Goal: Find contact information: Find contact information

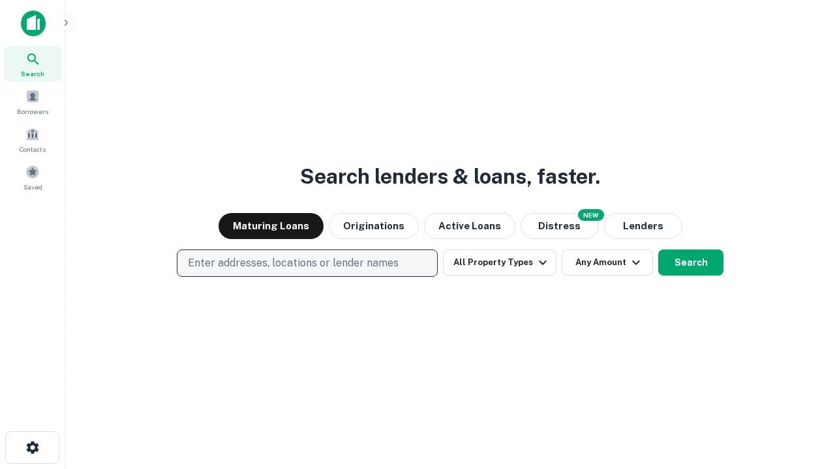
click at [306, 263] on p "Enter addresses, locations or lender names" at bounding box center [293, 264] width 211 height 16
type input "**********"
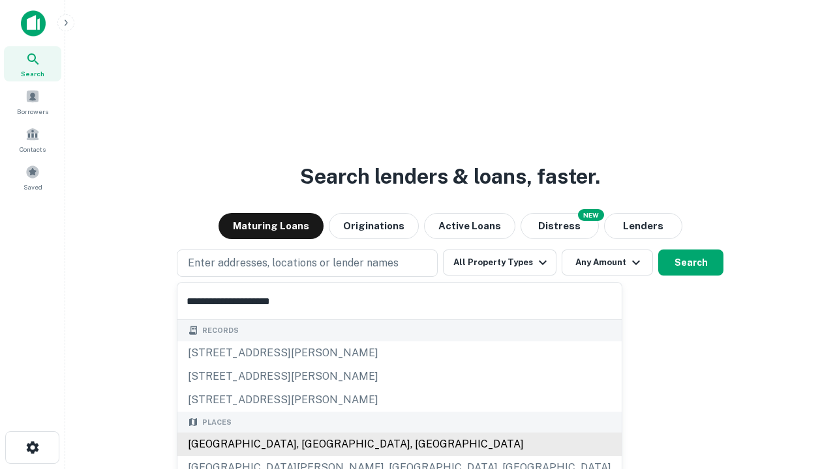
click at [312, 445] on div "Santa Monica, CA, USA" at bounding box center [399, 444] width 444 height 23
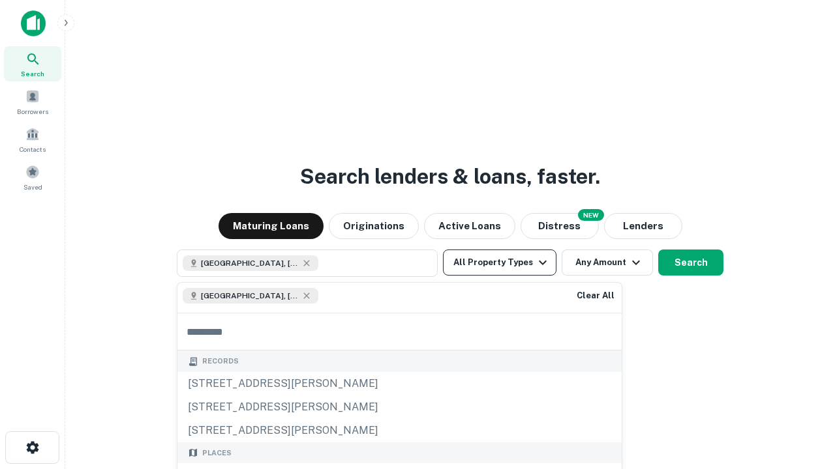
click at [499, 263] on button "All Property Types" at bounding box center [499, 263] width 113 height 26
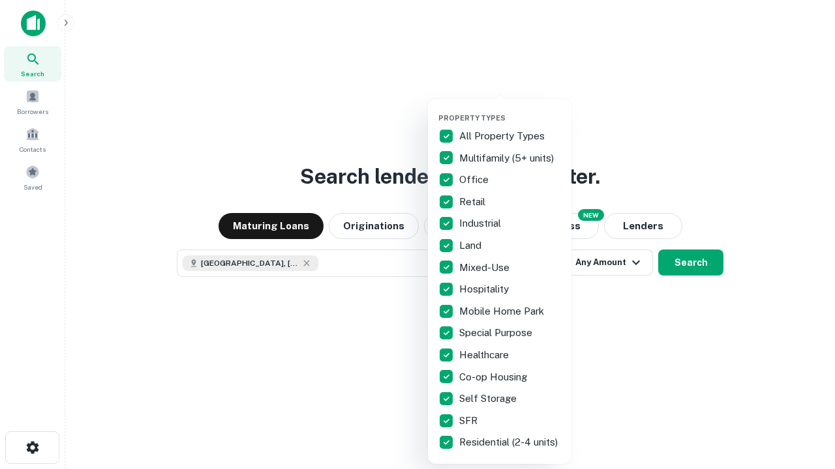
click at [510, 110] on button "button" at bounding box center [509, 110] width 143 height 1
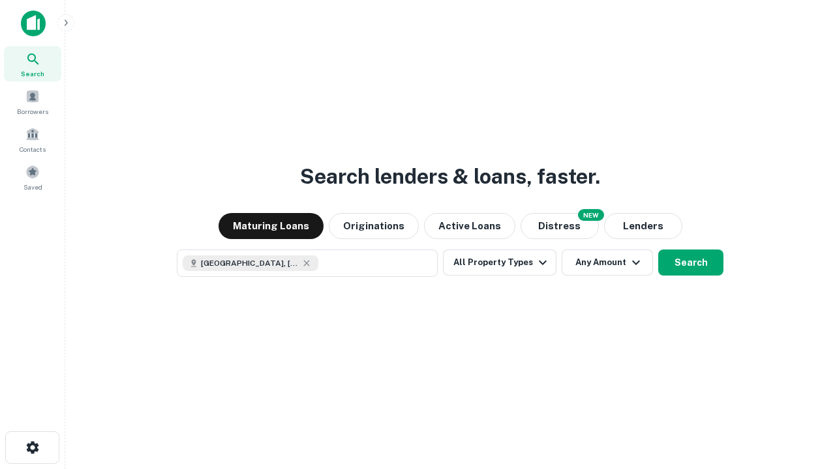
scroll to position [21, 0]
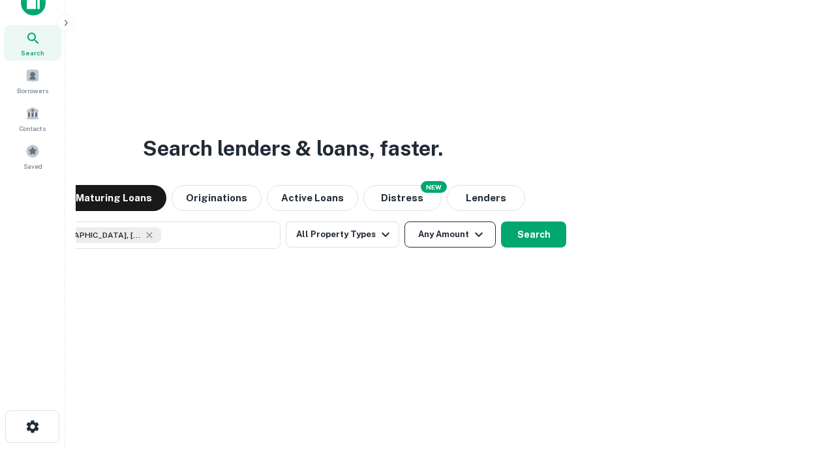
click at [404, 222] on button "Any Amount" at bounding box center [449, 235] width 91 height 26
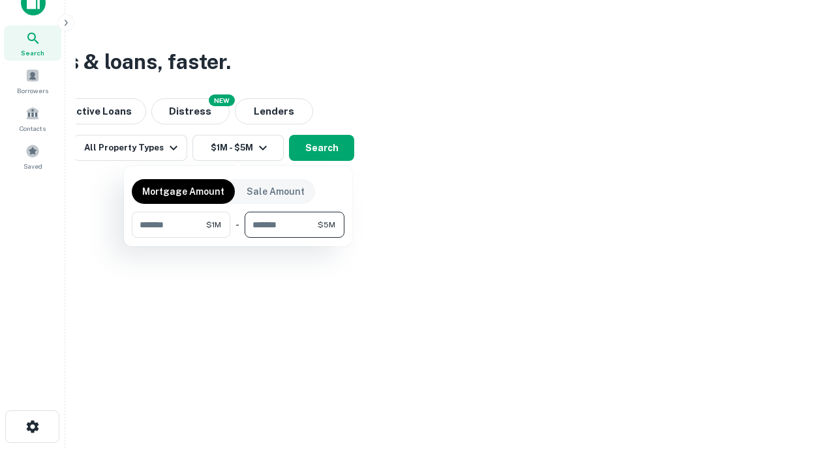
type input "*******"
click at [238, 238] on button "button" at bounding box center [238, 238] width 213 height 1
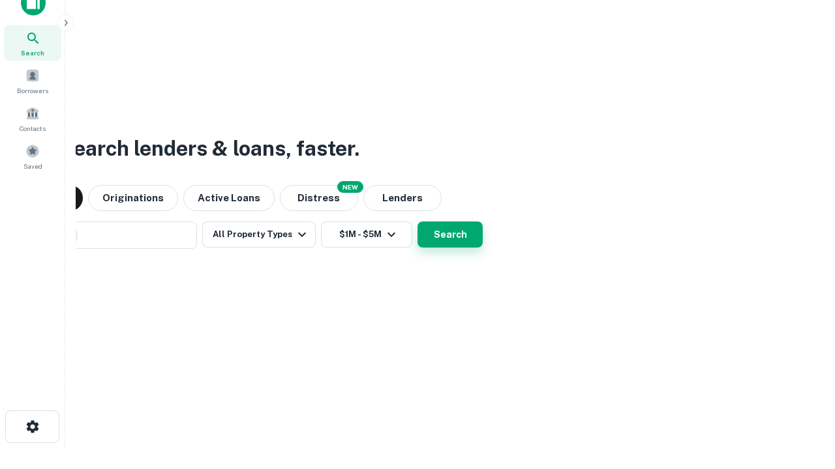
click at [417, 222] on button "Search" at bounding box center [449, 235] width 65 height 26
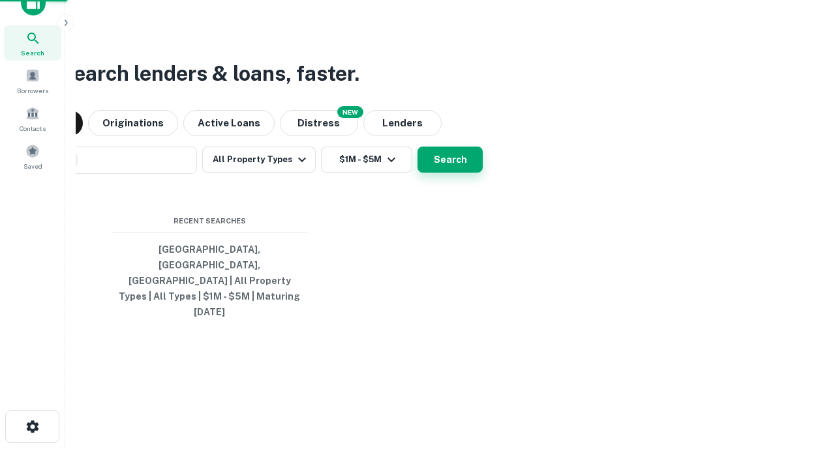
scroll to position [35, 369]
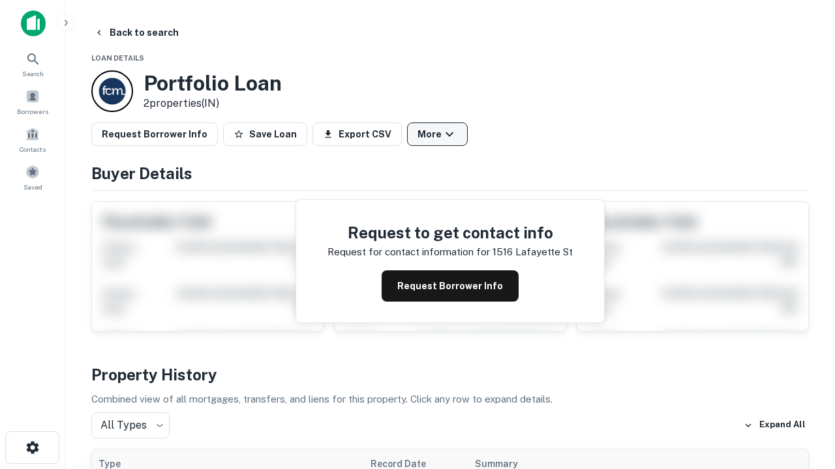
click at [437, 134] on button "More" at bounding box center [437, 134] width 61 height 23
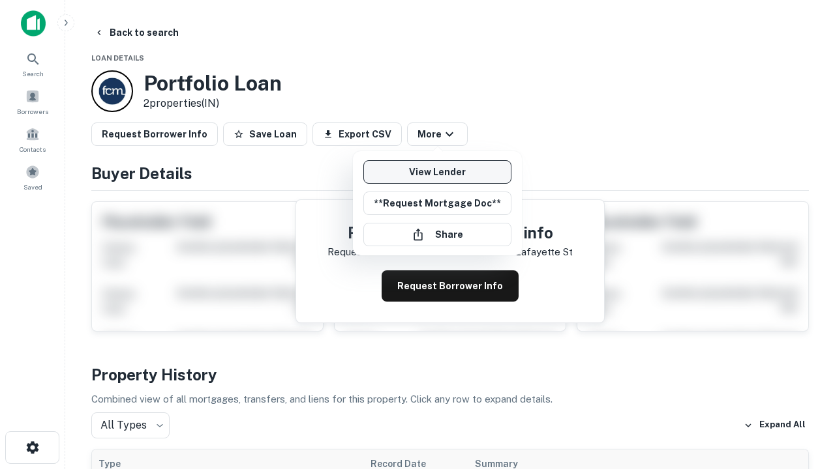
click at [437, 172] on link "View Lender" at bounding box center [437, 171] width 148 height 23
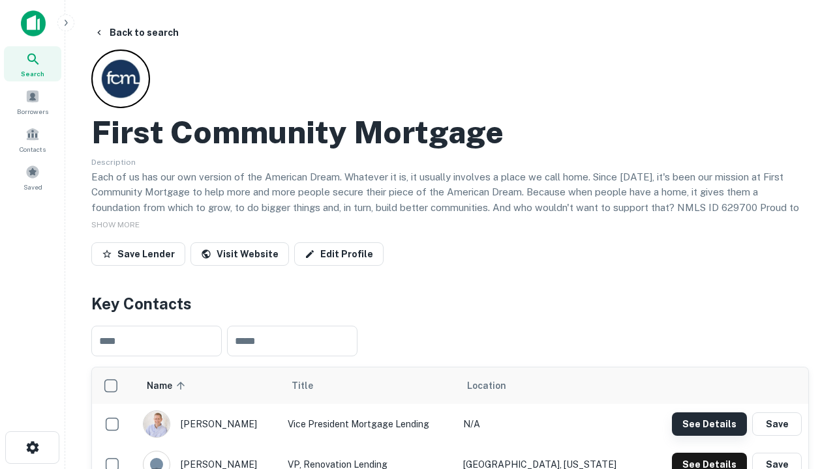
click at [709, 424] on button "See Details" at bounding box center [709, 424] width 75 height 23
click at [32, 448] on icon "button" at bounding box center [33, 448] width 16 height 16
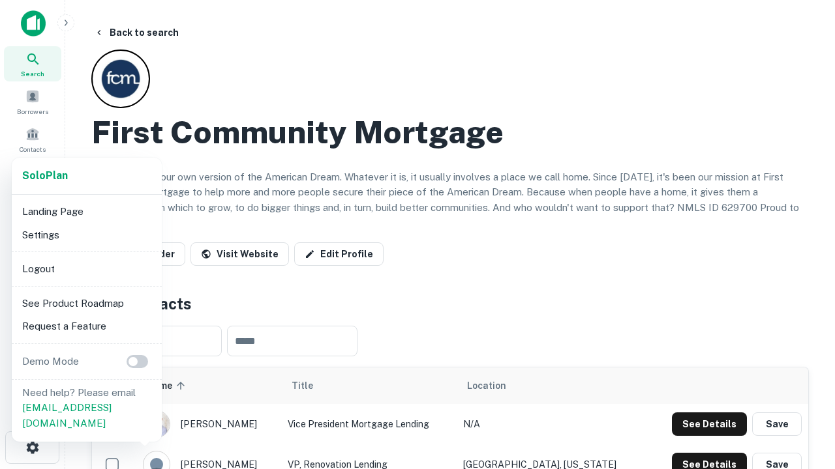
click at [86, 269] on li "Logout" at bounding box center [87, 269] width 140 height 23
